Goal: Task Accomplishment & Management: Manage account settings

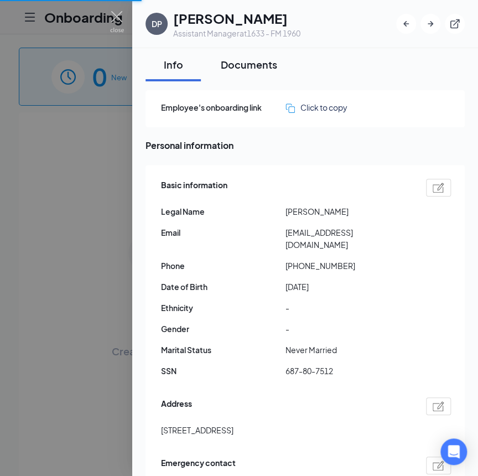
click at [261, 69] on div "Documents" at bounding box center [249, 65] width 56 height 14
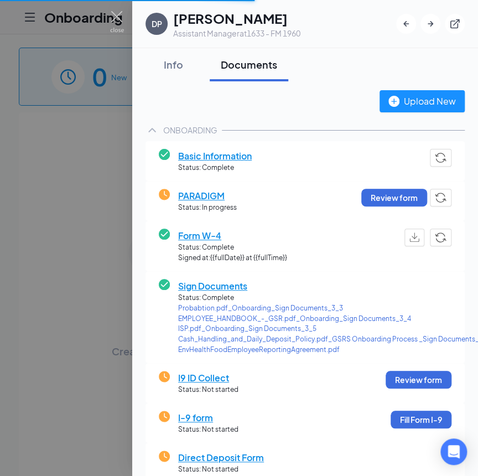
click at [224, 374] on span "I9 ID Collect" at bounding box center [208, 378] width 60 height 14
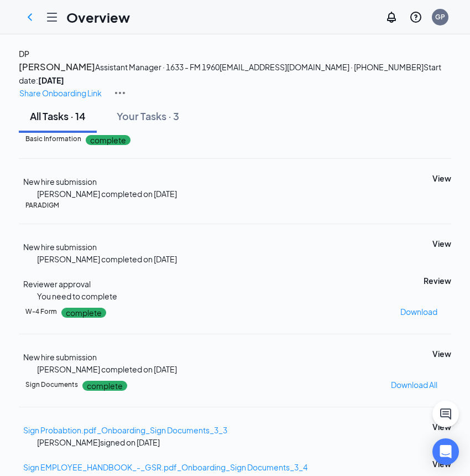
click at [29, 60] on div "DP" at bounding box center [24, 54] width 11 height 12
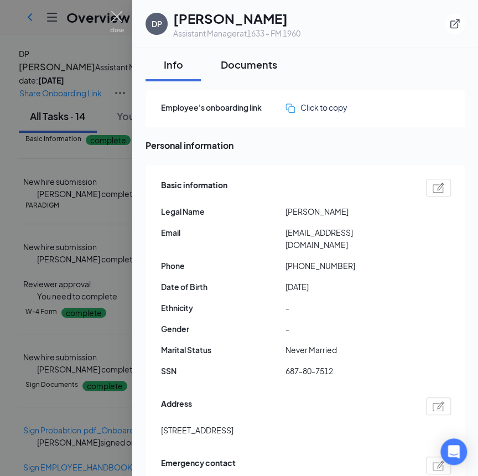
click at [243, 63] on div "Documents" at bounding box center [249, 65] width 56 height 14
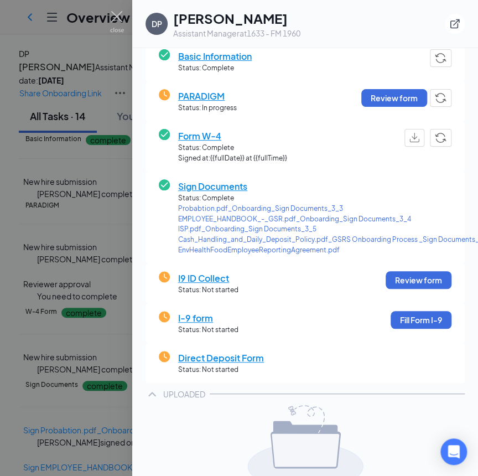
scroll to position [100, 0]
